Goal: Check status: Check status

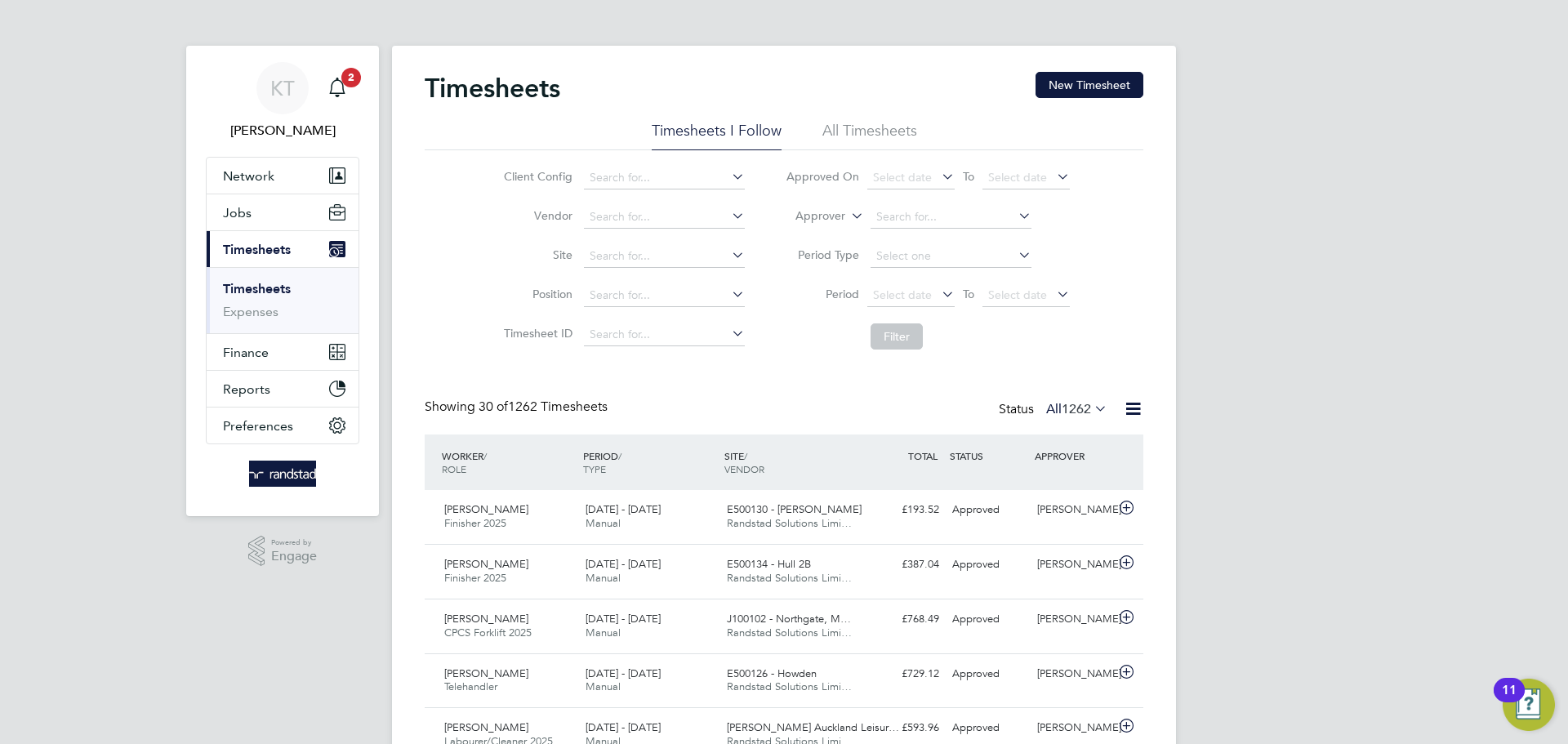
click at [355, 87] on app-alerts-badge "2" at bounding box center [351, 77] width 21 height 22
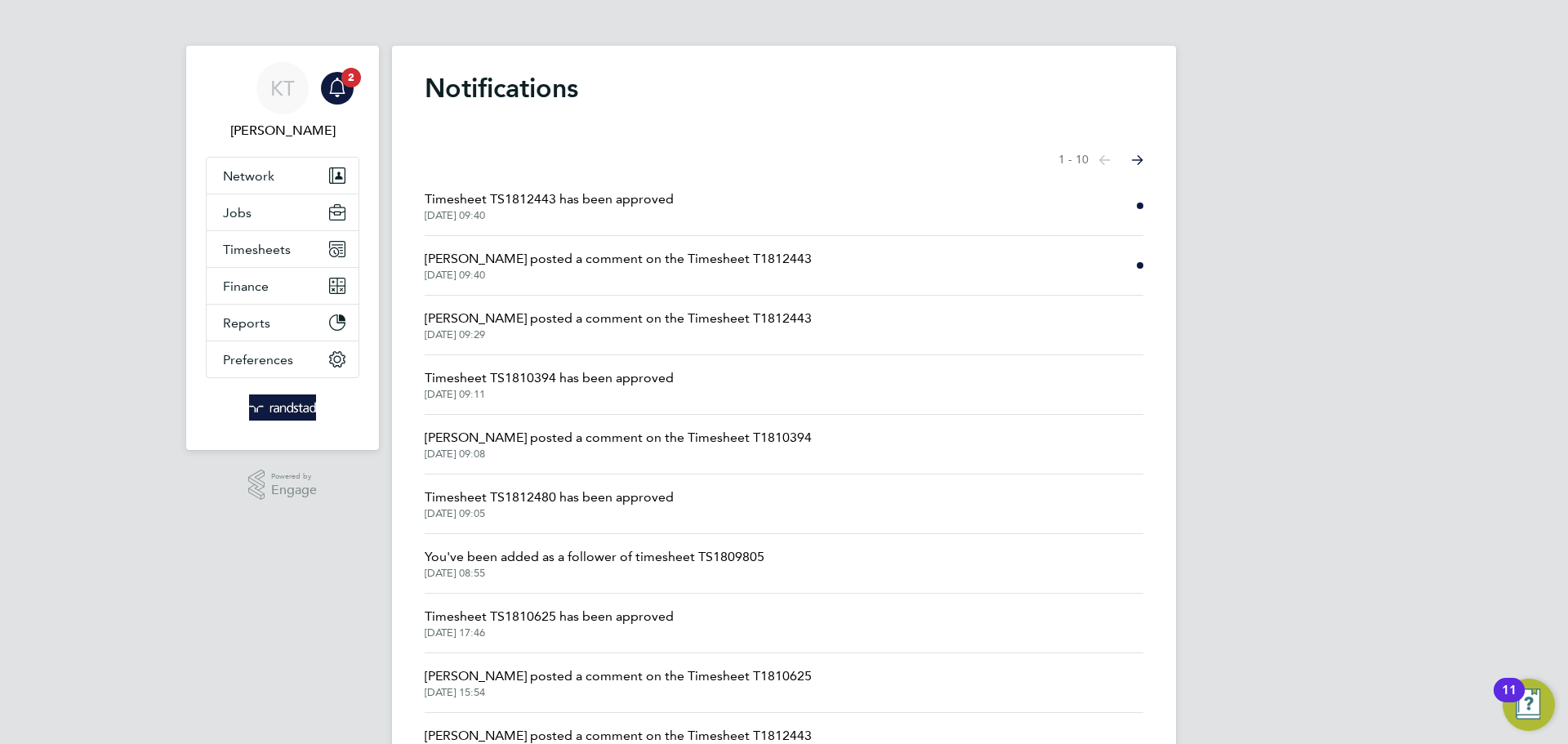
click at [622, 199] on span "Timesheet TS1812443 has been approved" at bounding box center [549, 199] width 249 height 20
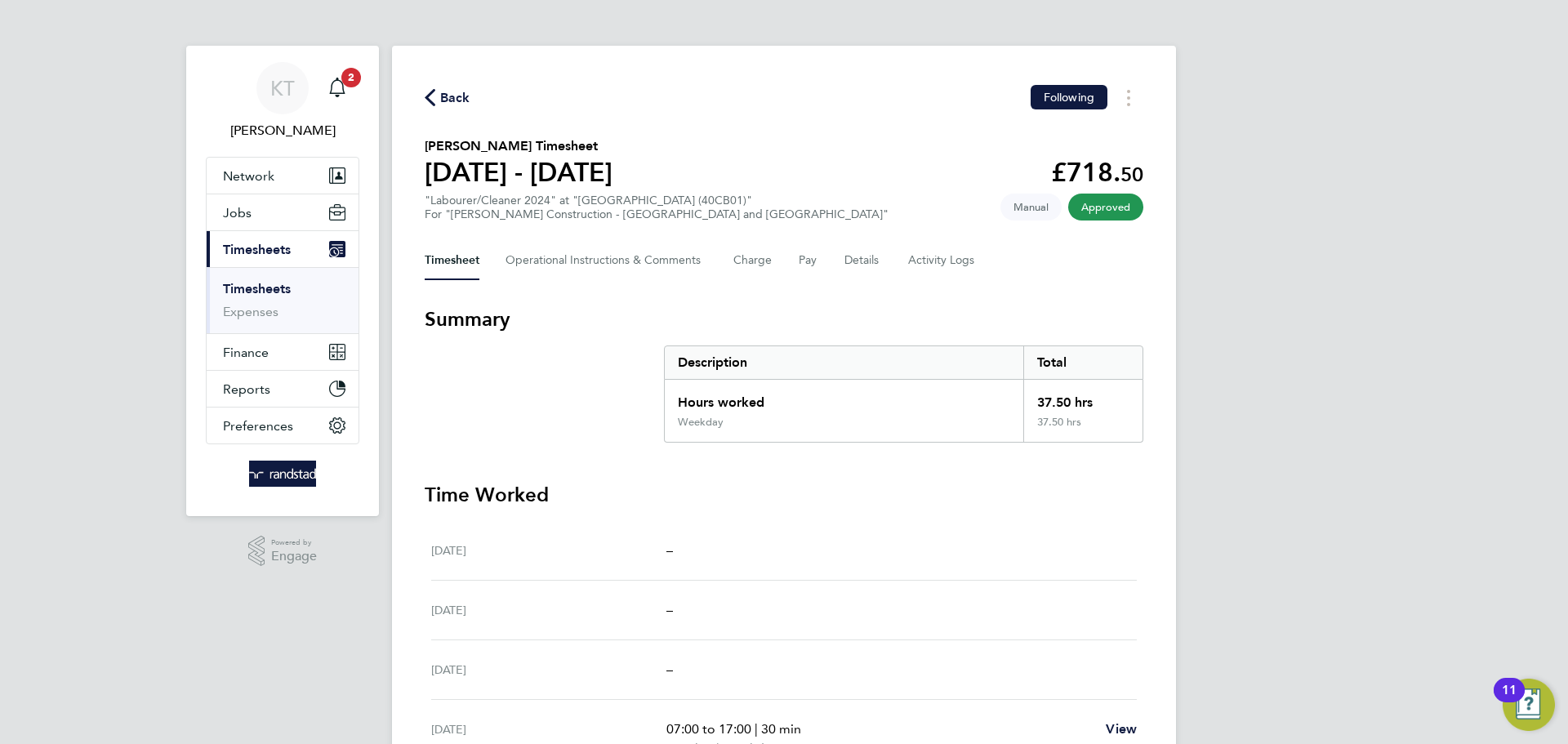
click at [441, 95] on span "Back" at bounding box center [456, 97] width 30 height 20
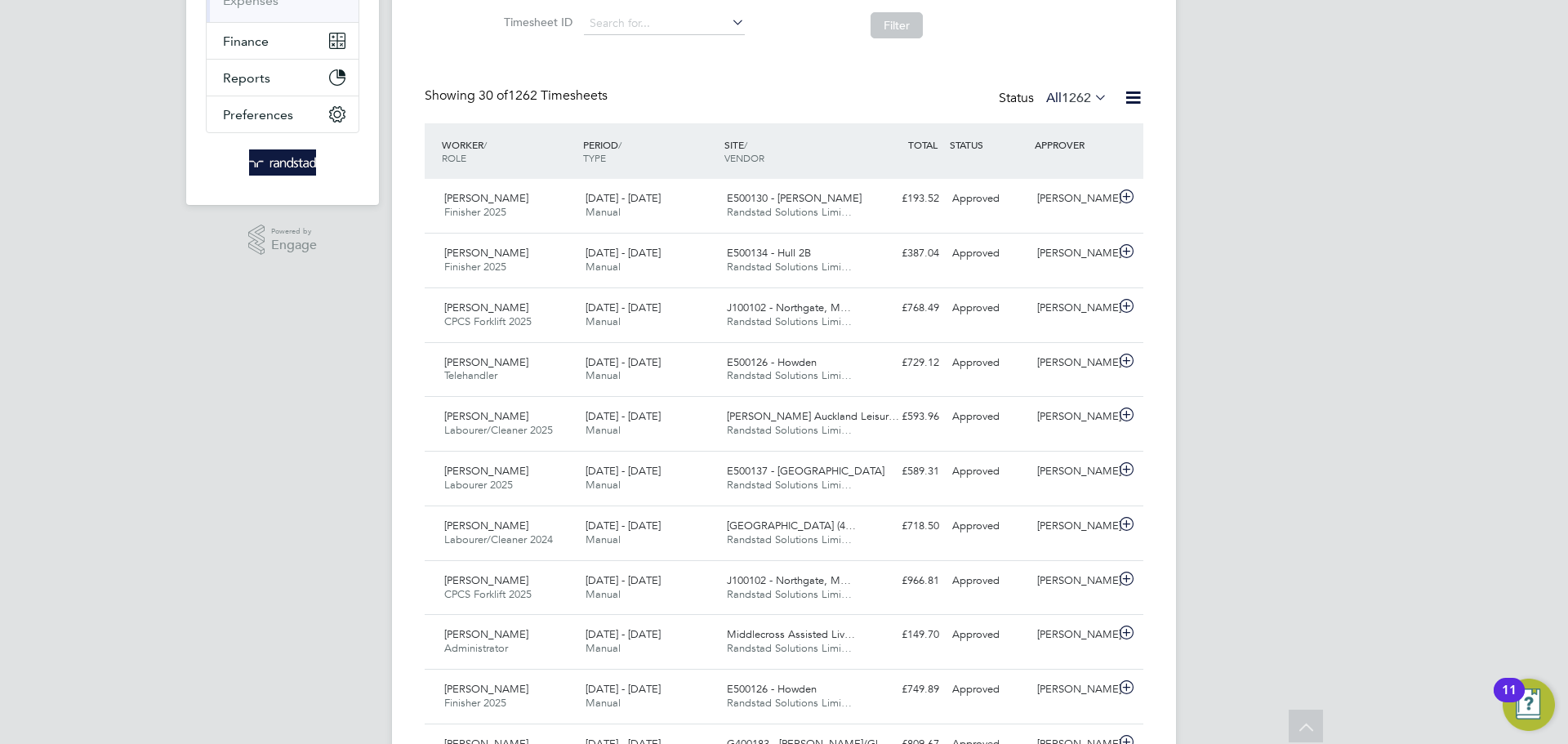
scroll to position [320, 0]
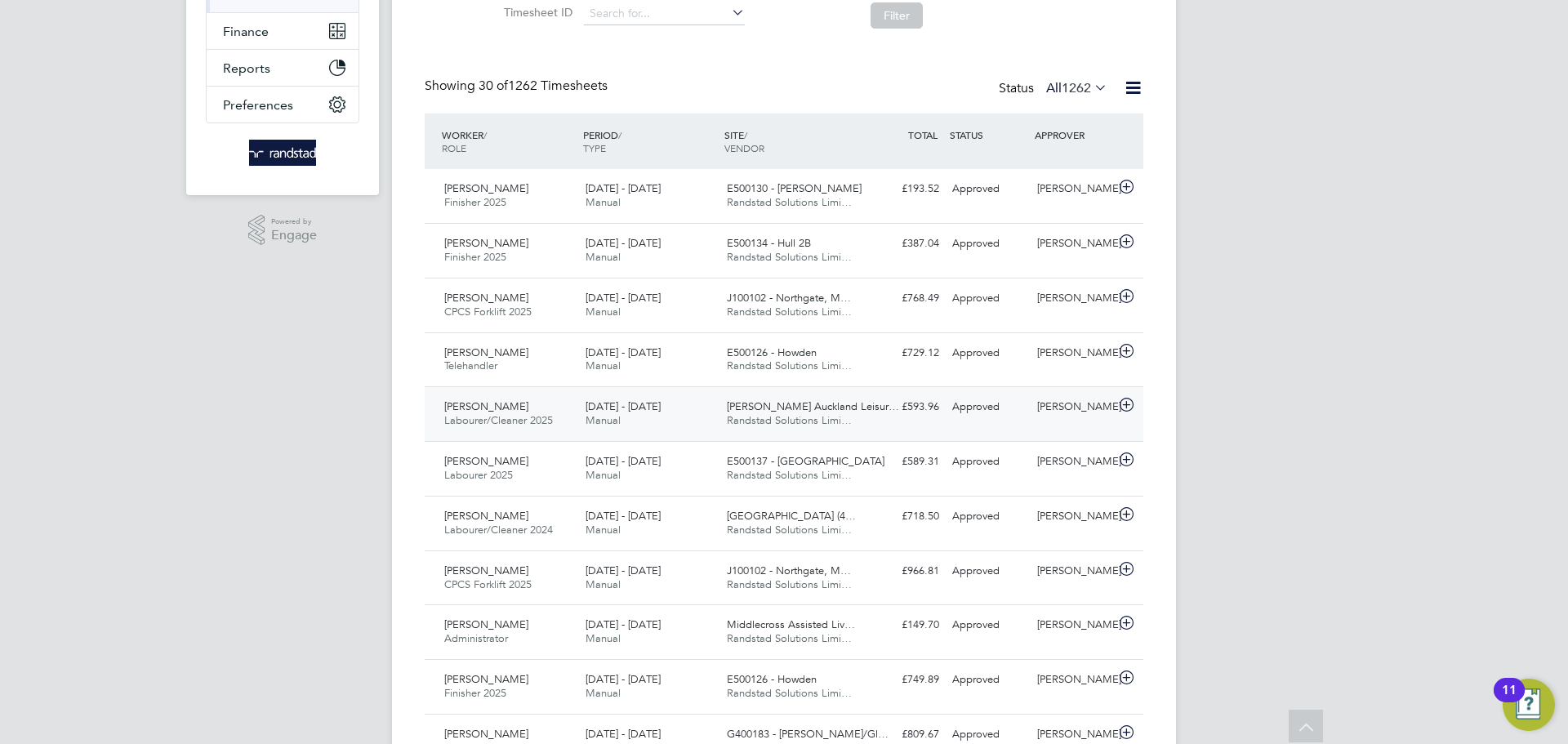
click at [1088, 420] on div "[PERSON_NAME]" at bounding box center [1073, 407] width 85 height 27
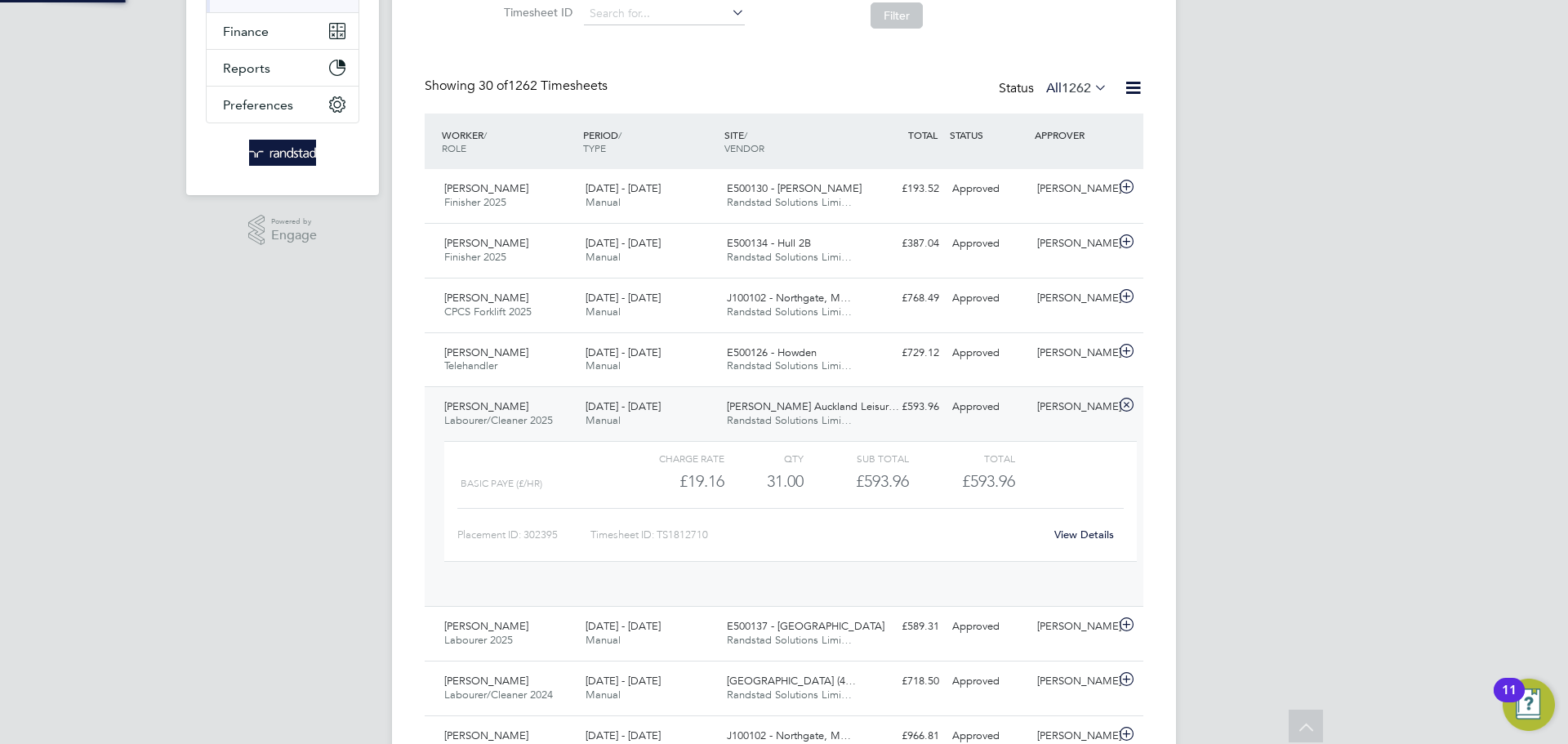
scroll to position [27, 159]
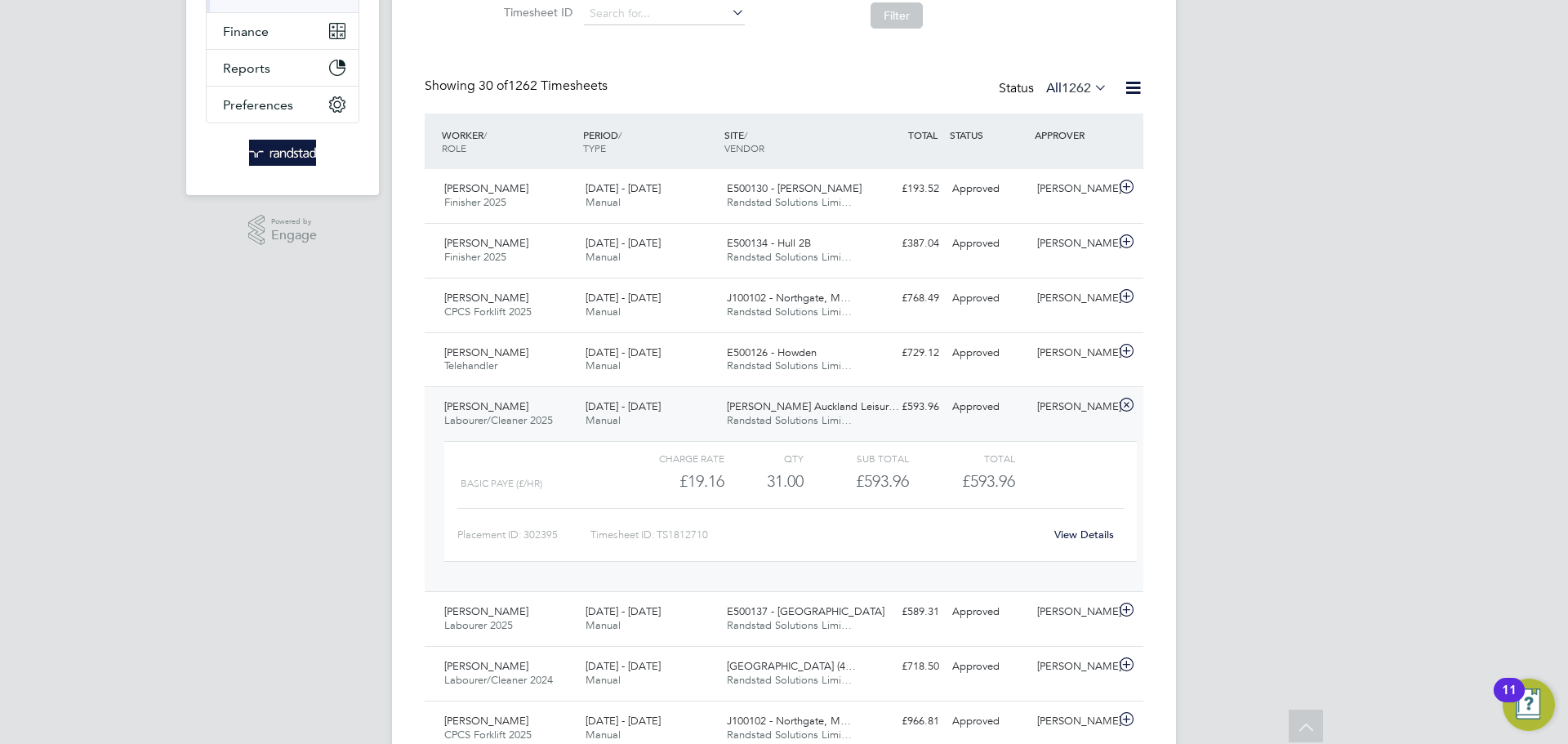
drag, startPoint x: 1071, startPoint y: 424, endPoint x: 1095, endPoint y: 405, distance: 30.6
click at [1072, 424] on div "[PERSON_NAME] Labourer/Cleaner 2025 [DATE] - [DATE] [DATE] - [DATE] Manual [PER…" at bounding box center [784, 489] width 719 height 205
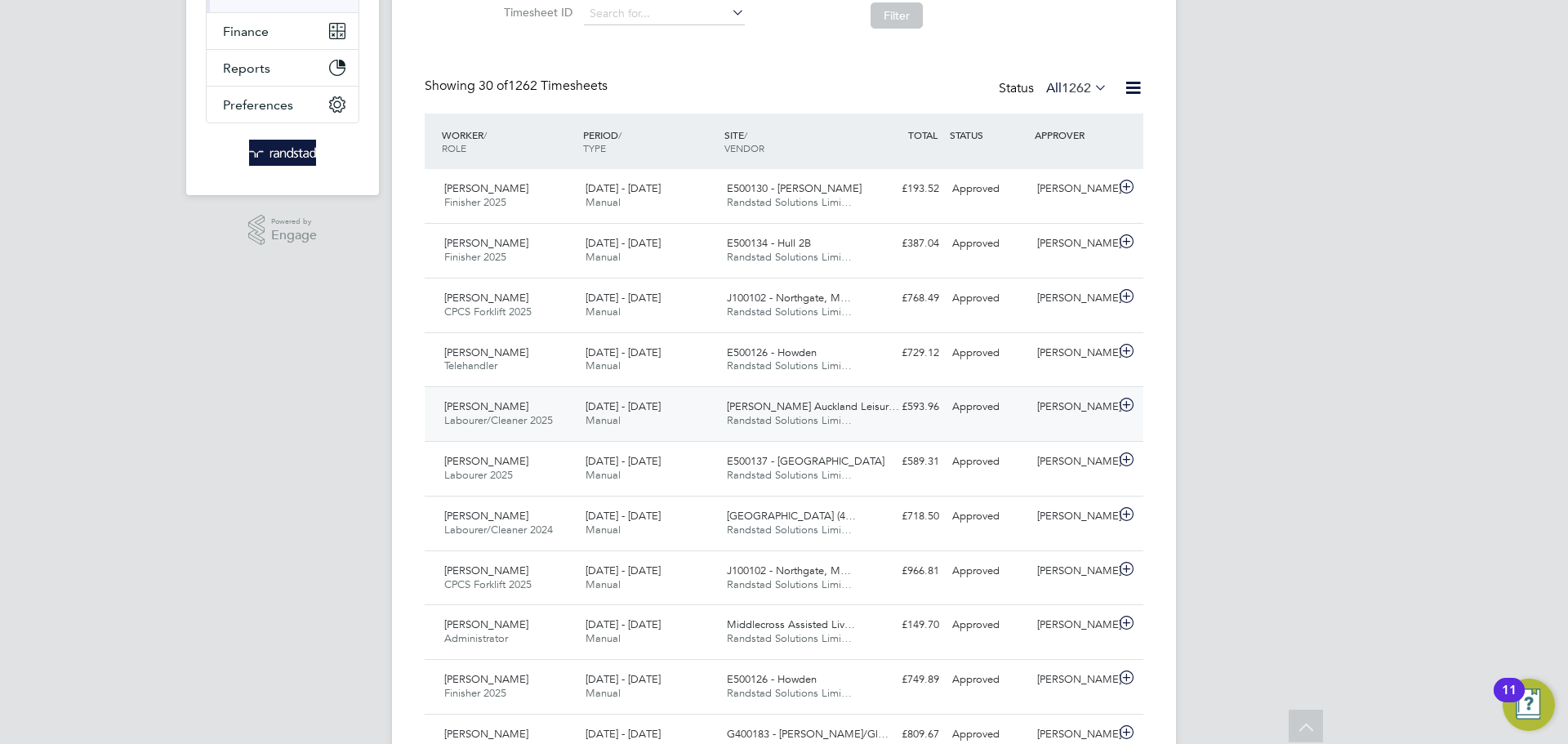
click at [1094, 424] on div "[PERSON_NAME] Labourer/Cleaner 2025 [DATE] - [DATE] [DATE] - [DATE] Manual [PER…" at bounding box center [784, 414] width 719 height 55
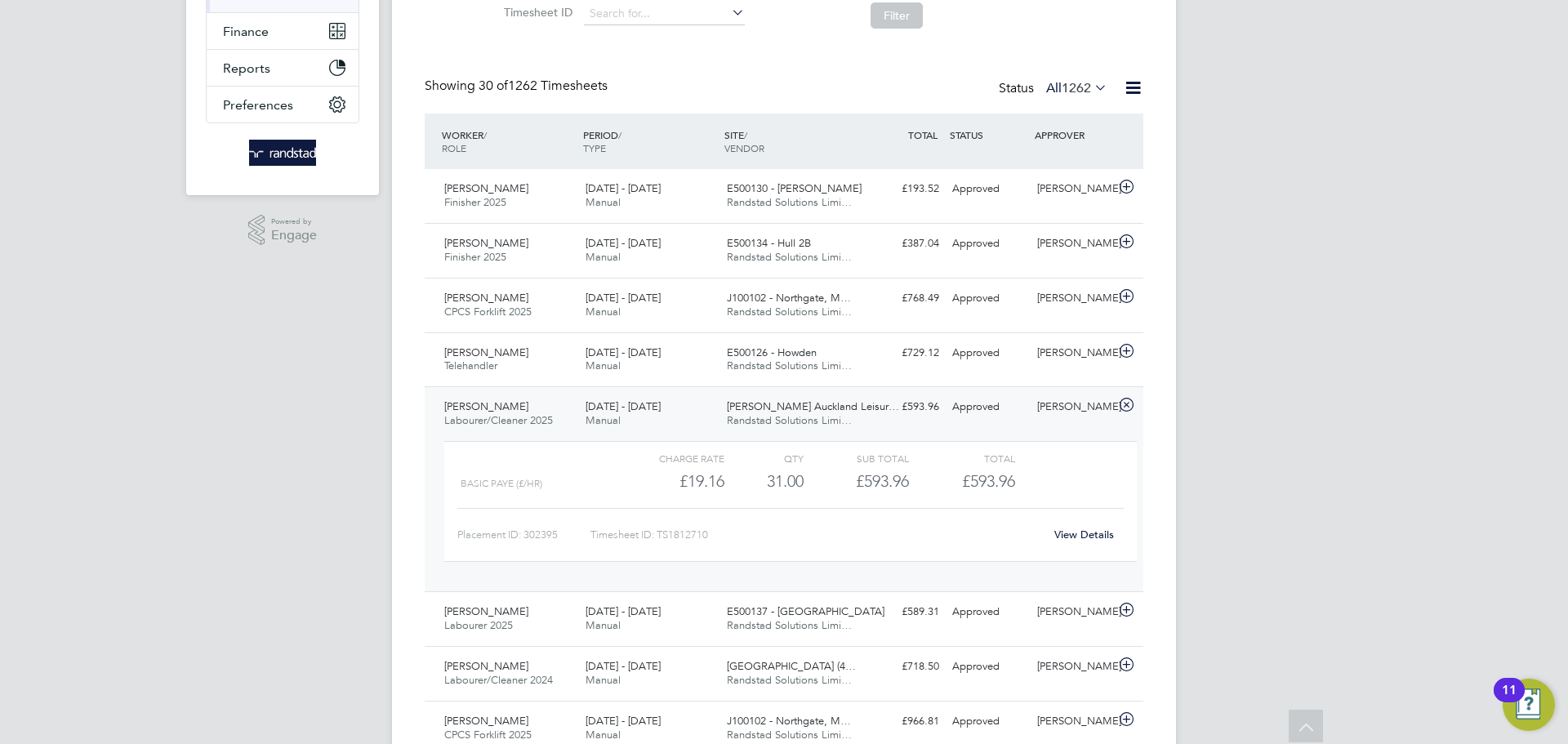
click at [1093, 424] on div "[PERSON_NAME] Labourer/Cleaner 2025 [DATE] - [DATE] [DATE] - [DATE] Manual [PER…" at bounding box center [784, 489] width 719 height 205
